Goal: Task Accomplishment & Management: Use online tool/utility

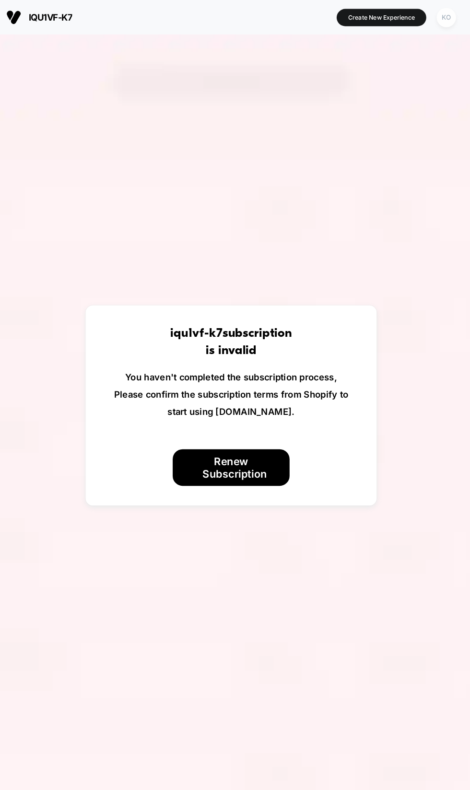
click at [443, 16] on div "KO" at bounding box center [443, 17] width 19 height 19
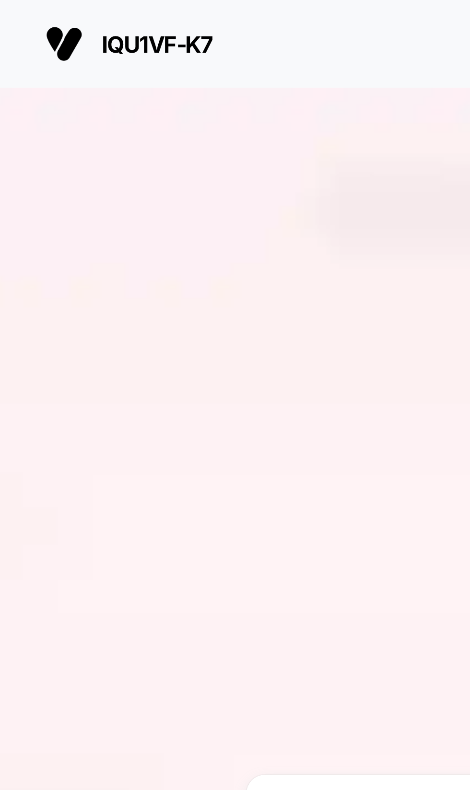
click at [64, 12] on span "iqu1vf-k7" at bounding box center [60, 17] width 42 height 10
